Goal: Information Seeking & Learning: Learn about a topic

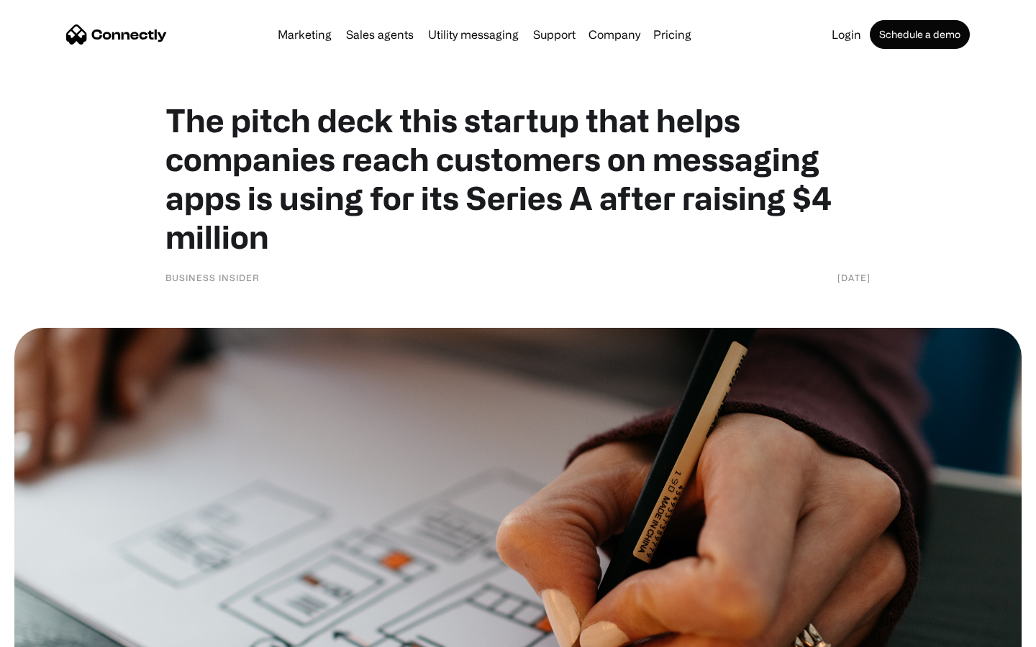
scroll to position [6237, 0]
